Goal: Check status

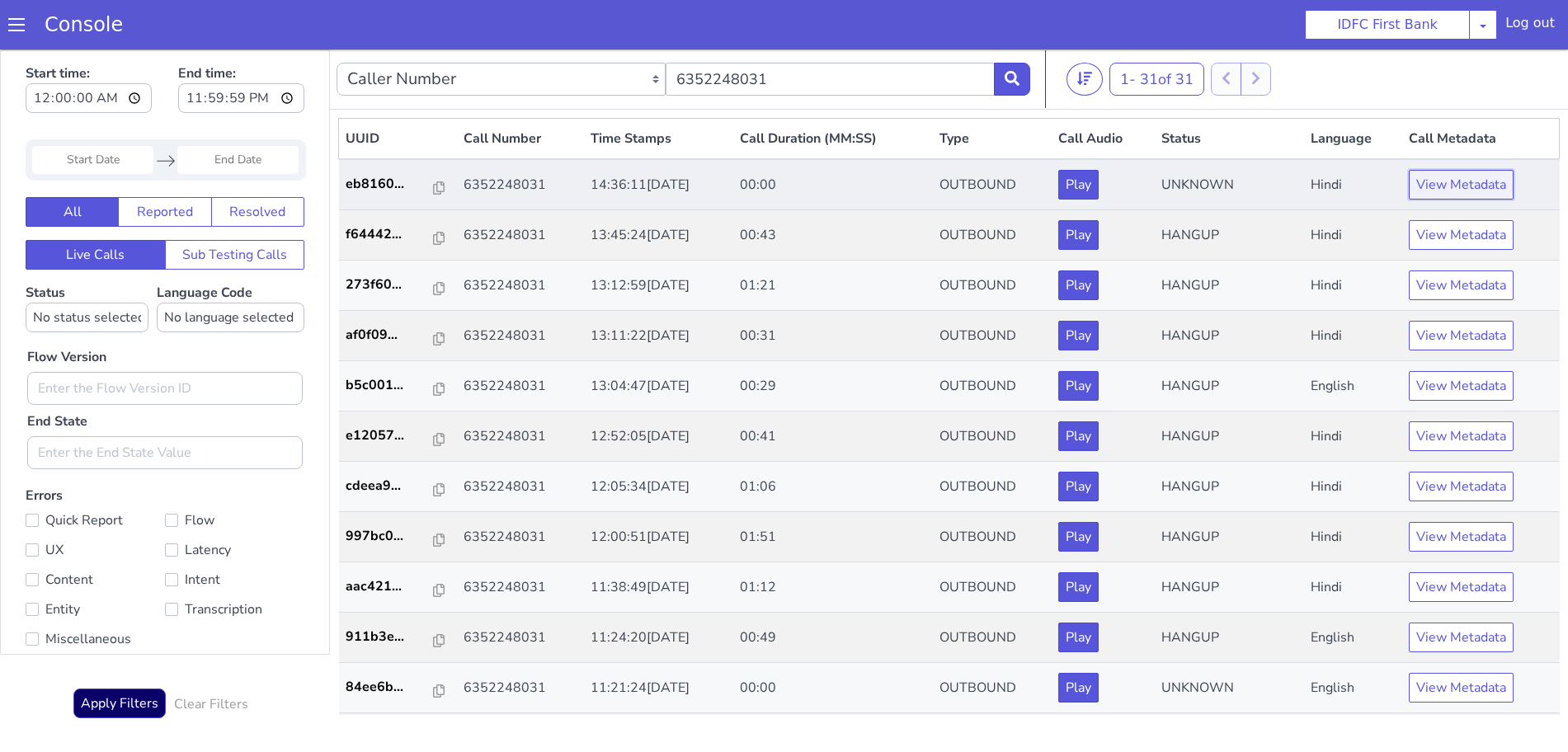
click at [1419, 189] on button "View Metadata" at bounding box center [1460, 185] width 104 height 30
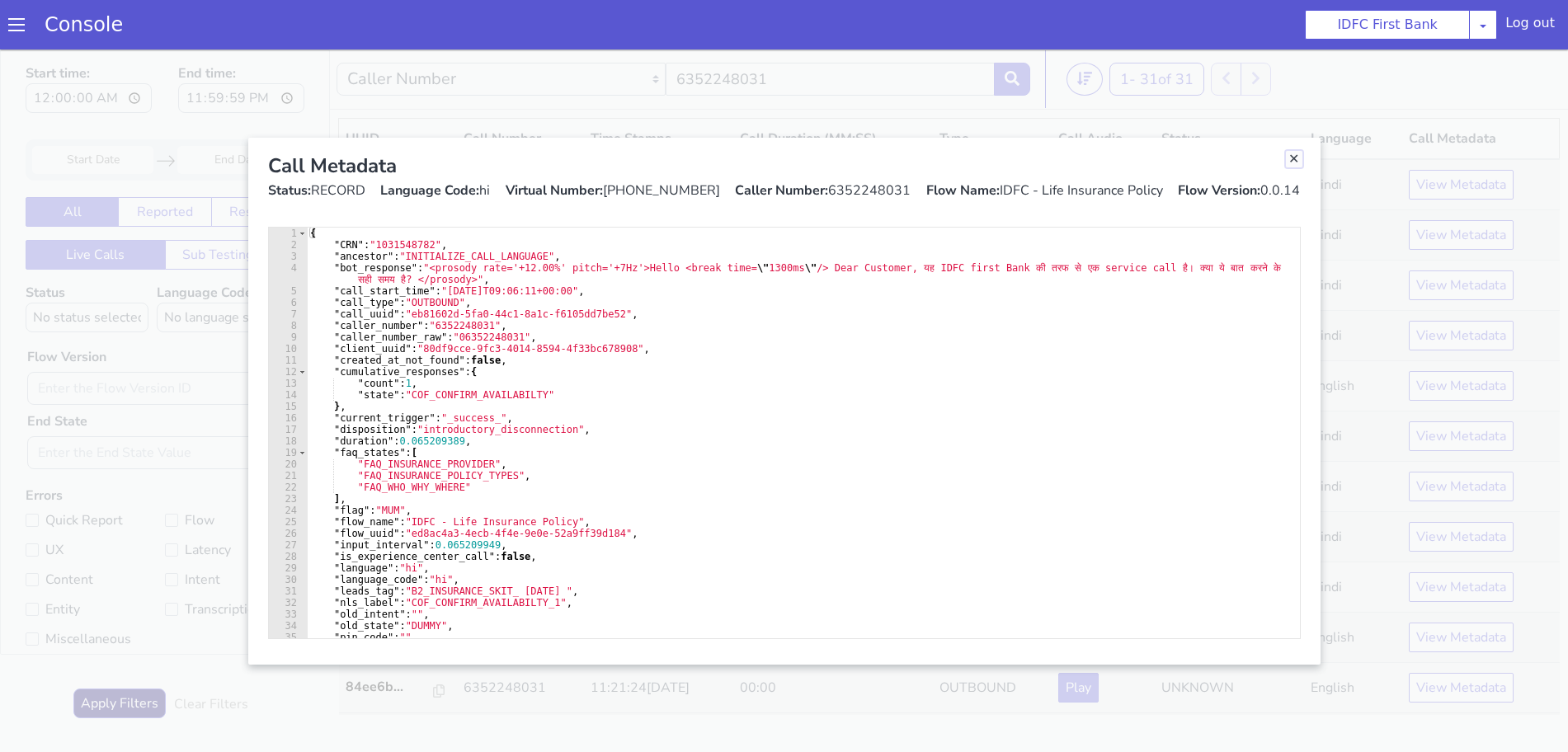
click at [1294, 159] on link "Close" at bounding box center [1294, 159] width 17 height 17
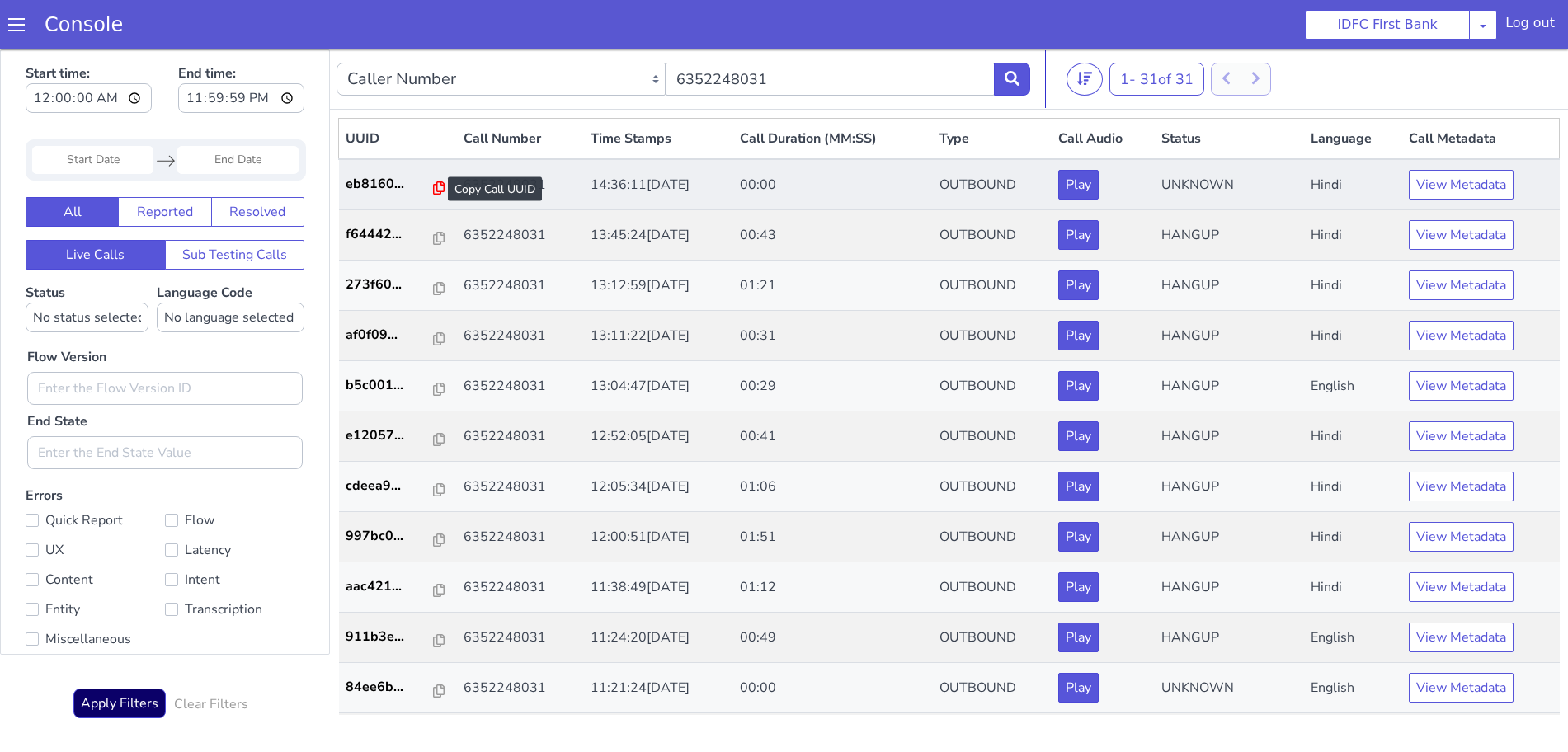
click at [433, 187] on icon at bounding box center [439, 188] width 12 height 13
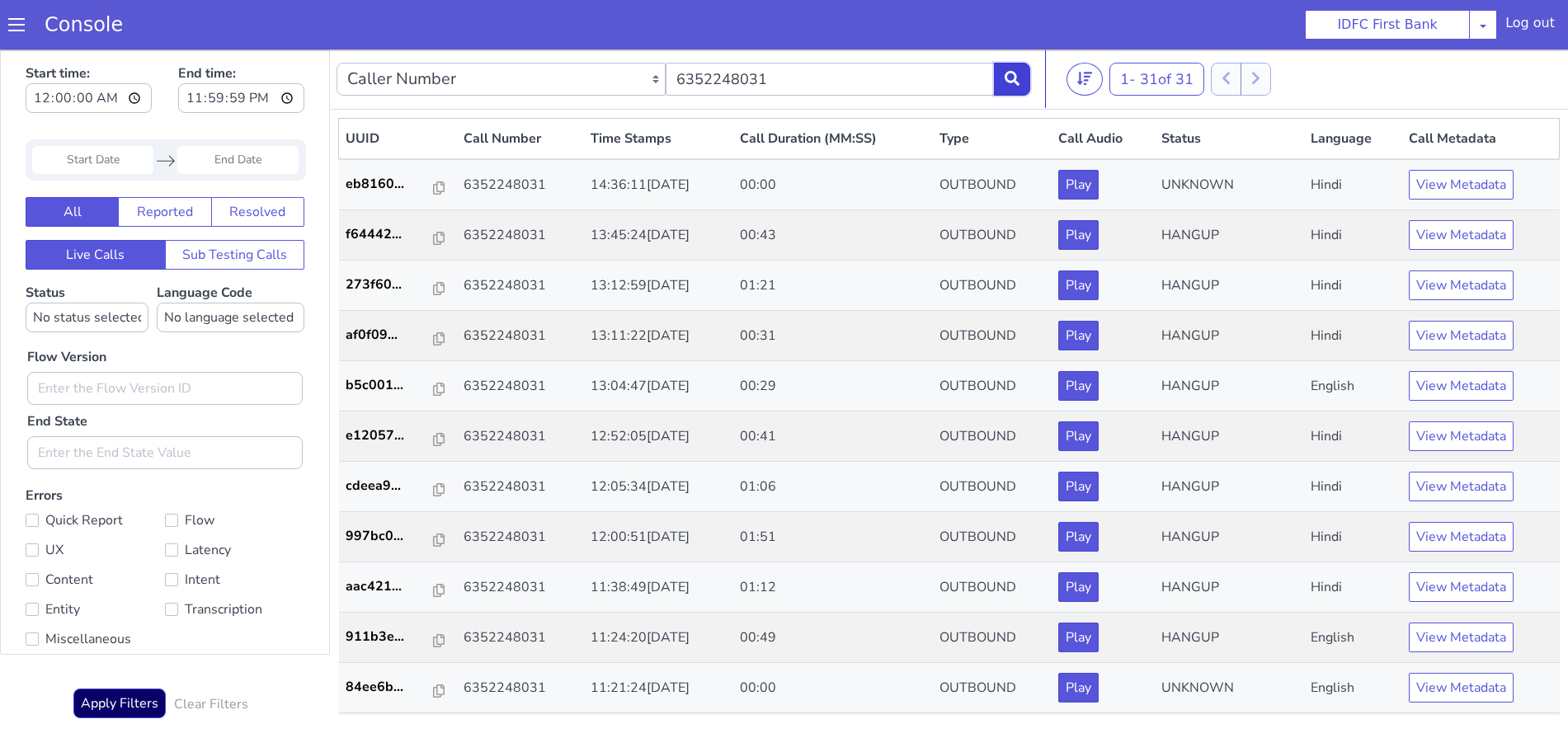
click at [1010, 79] on icon at bounding box center [1012, 79] width 15 height 15
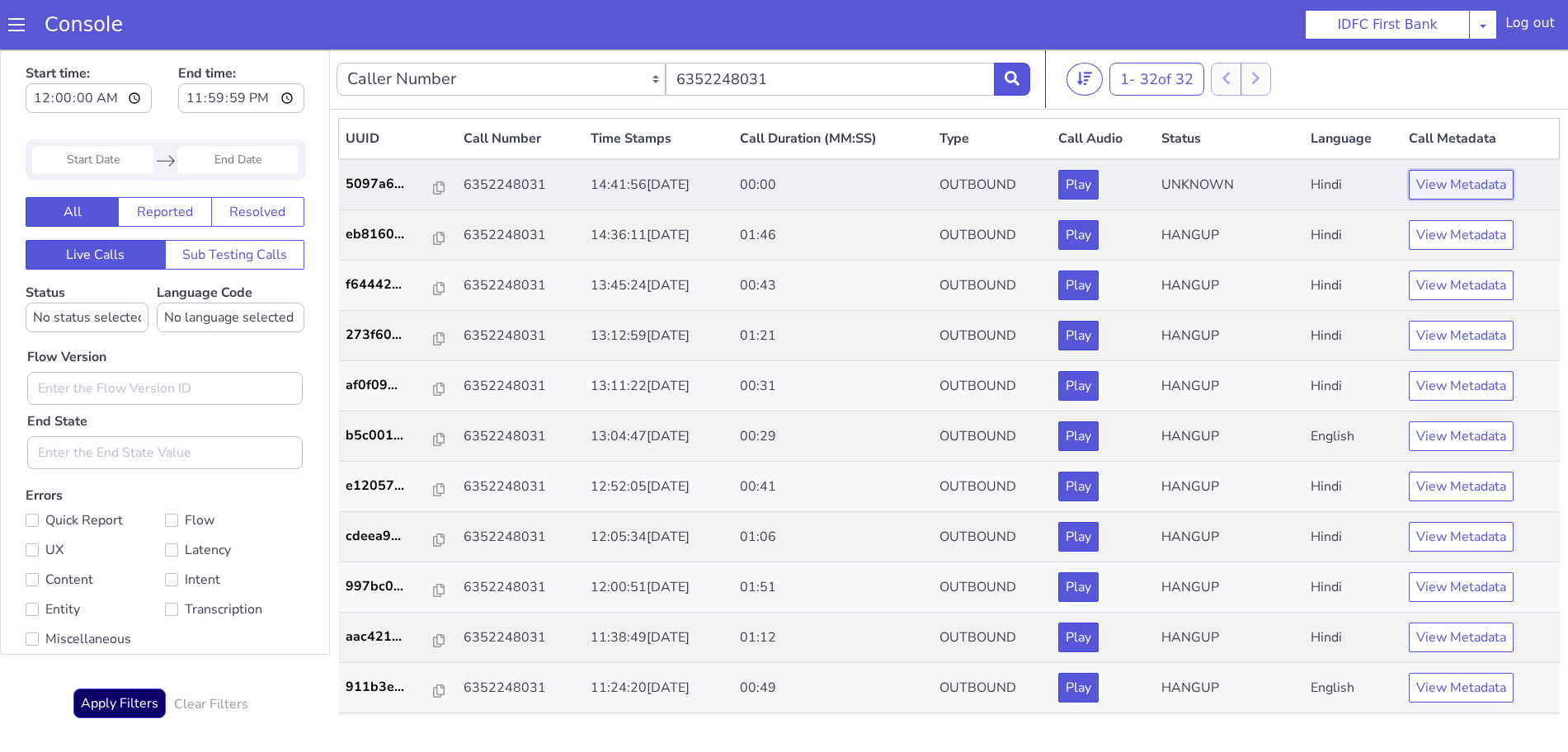
click at [1459, 181] on button "View Metadata" at bounding box center [1460, 185] width 104 height 30
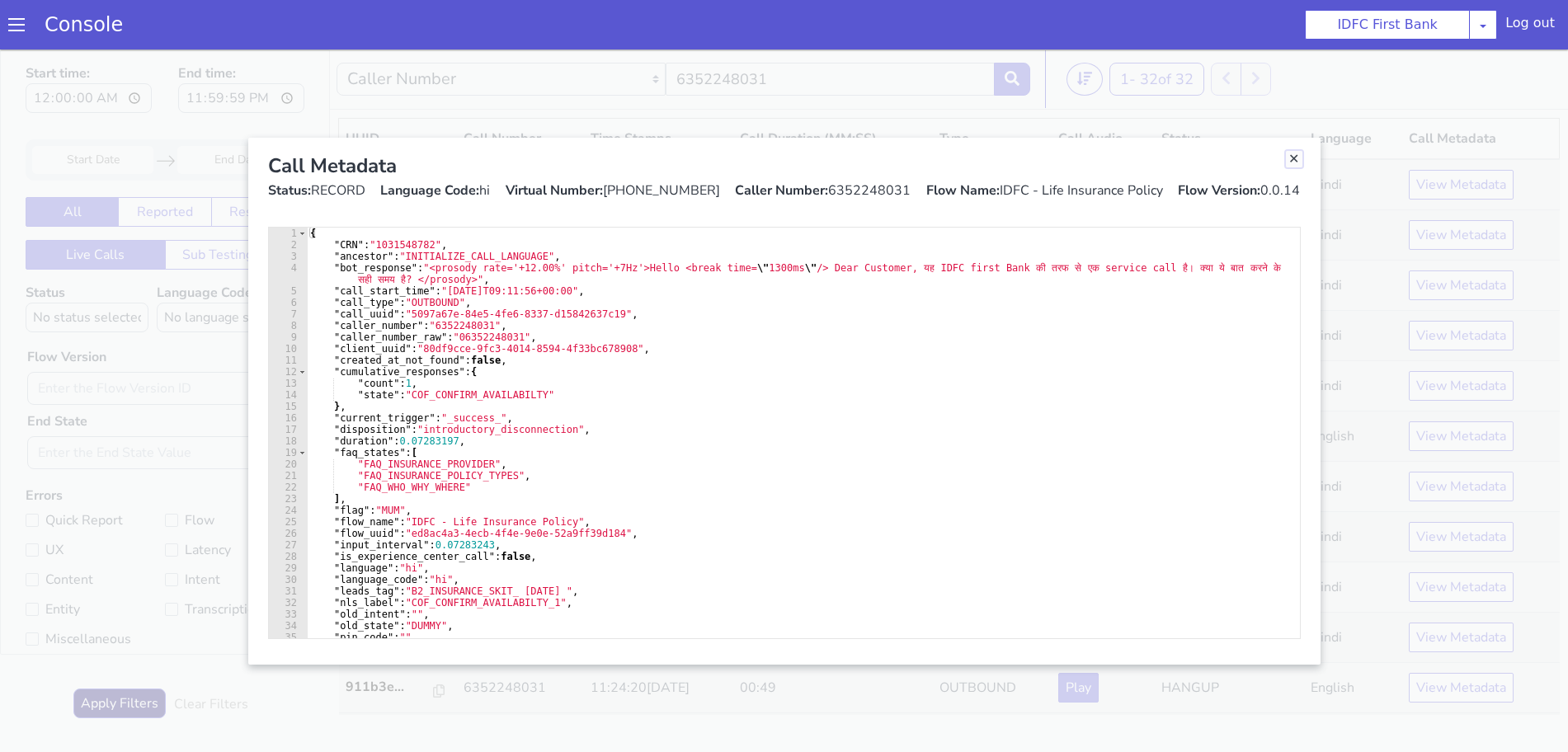
click at [1295, 158] on link "Close" at bounding box center [1294, 159] width 17 height 17
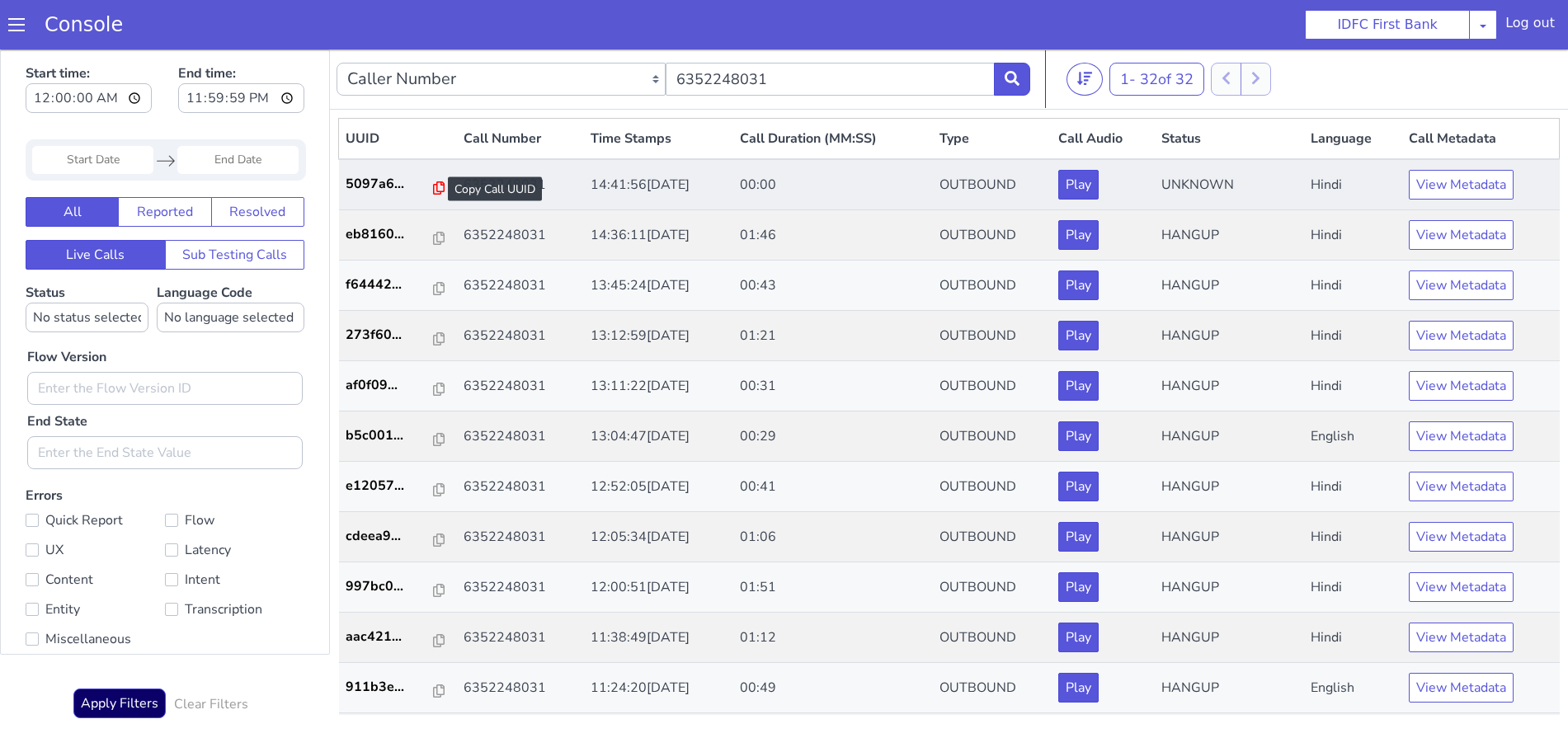
click at [433, 187] on icon at bounding box center [439, 188] width 12 height 13
